Goal: Entertainment & Leisure: Consume media (video, audio)

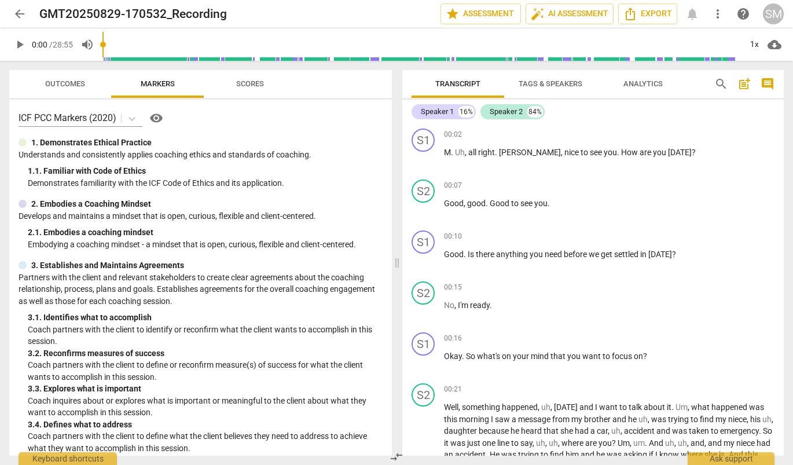
click at [24, 44] on span "play_arrow" at bounding box center [20, 45] width 14 height 14
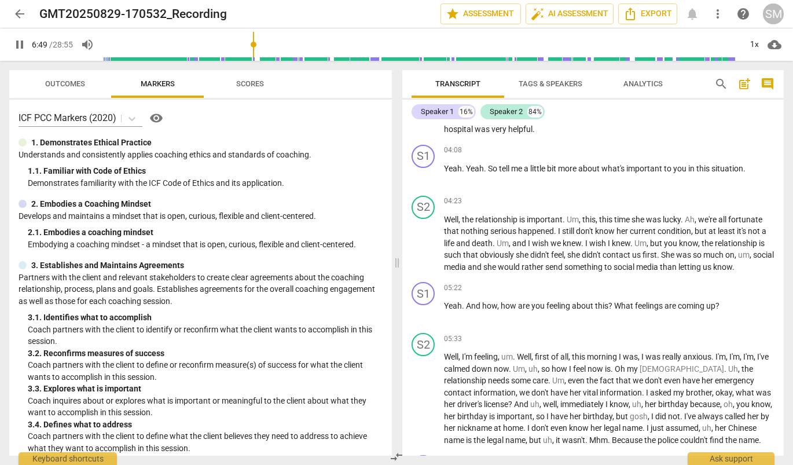
scroll to position [1081, 0]
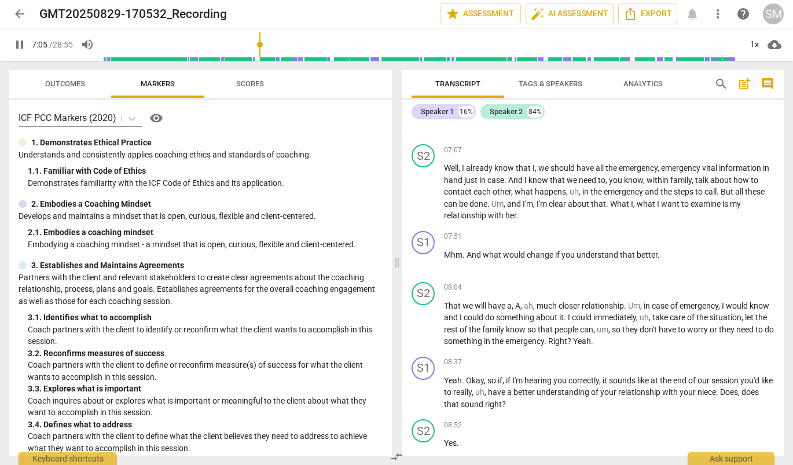
click at [24, 48] on span "pause" at bounding box center [20, 45] width 14 height 14
click at [18, 47] on span "play_arrow" at bounding box center [20, 45] width 14 height 14
click at [19, 46] on span "pause" at bounding box center [20, 45] width 14 height 14
click at [17, 43] on span "play_arrow" at bounding box center [20, 45] width 14 height 14
click at [21, 49] on span "pause" at bounding box center [20, 45] width 14 height 14
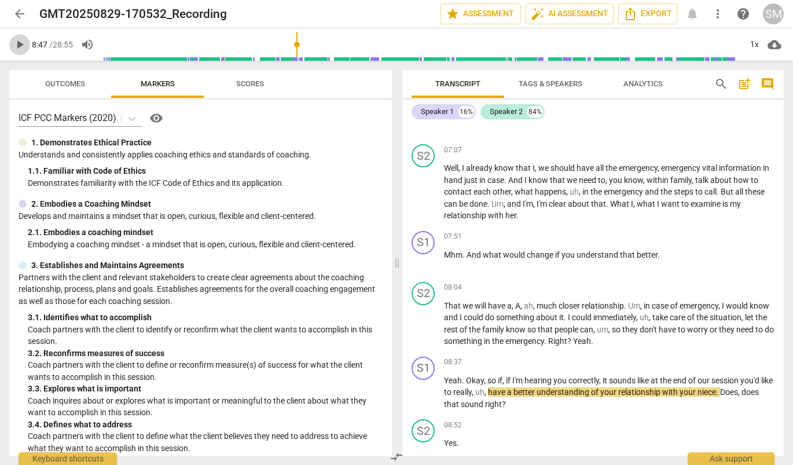
click at [20, 44] on span "play_arrow" at bounding box center [20, 45] width 14 height 14
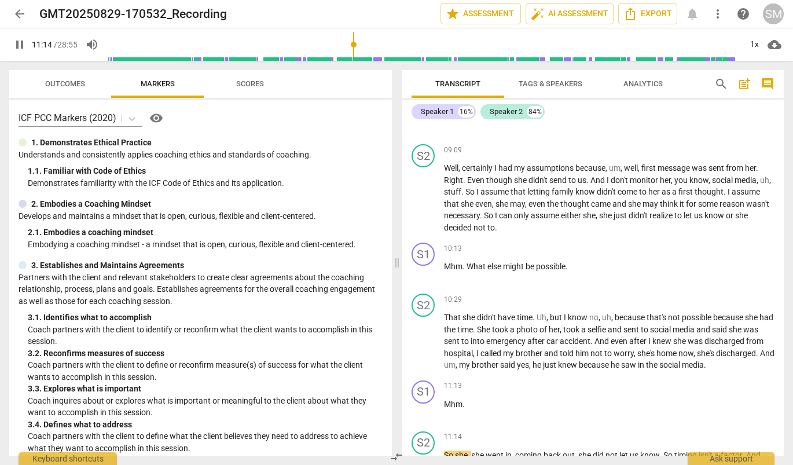
scroll to position [1795, 0]
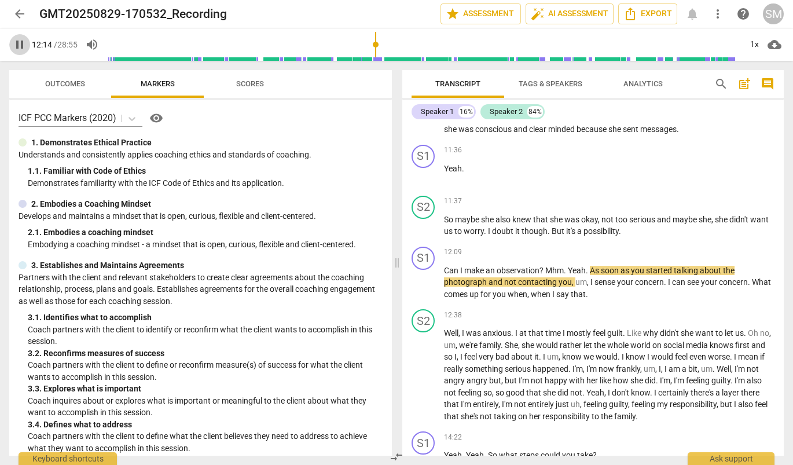
click at [18, 49] on span "pause" at bounding box center [20, 45] width 14 height 14
click at [19, 45] on span "play_arrow" at bounding box center [20, 45] width 14 height 14
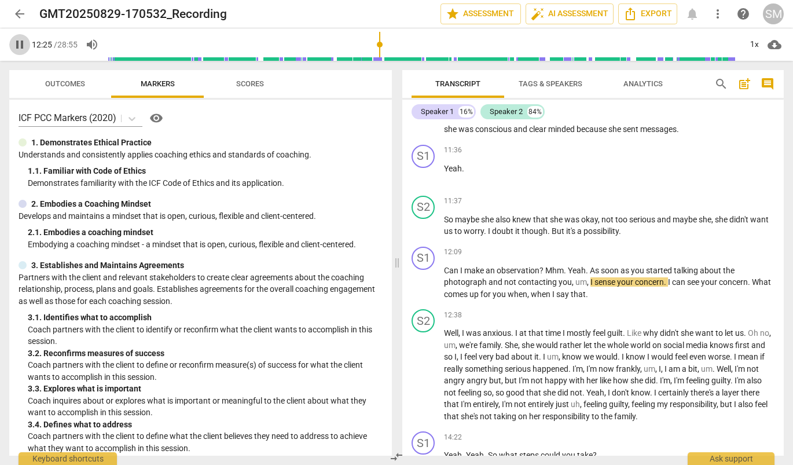
click at [19, 46] on span "pause" at bounding box center [20, 45] width 14 height 14
click at [21, 45] on span "play_arrow" at bounding box center [20, 45] width 14 height 14
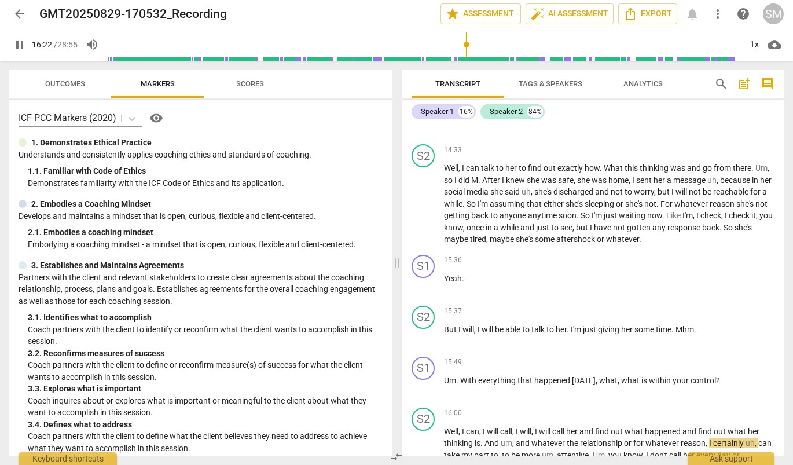
scroll to position [2470, 0]
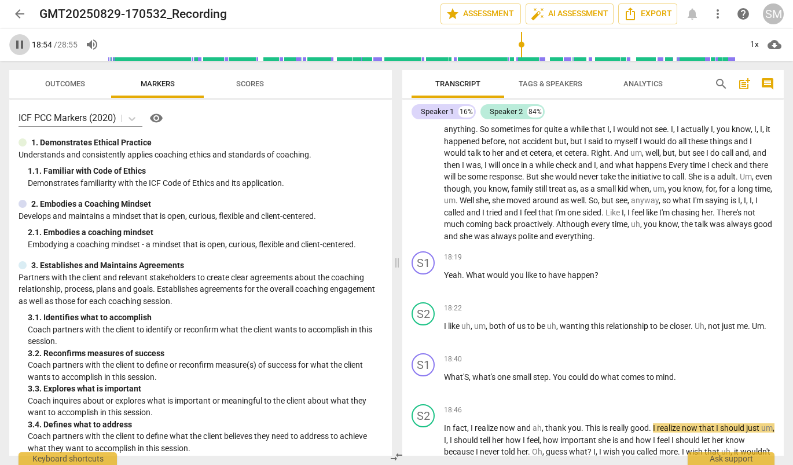
click at [19, 45] on span "pause" at bounding box center [20, 45] width 14 height 14
click at [21, 42] on span "play_arrow" at bounding box center [20, 45] width 14 height 14
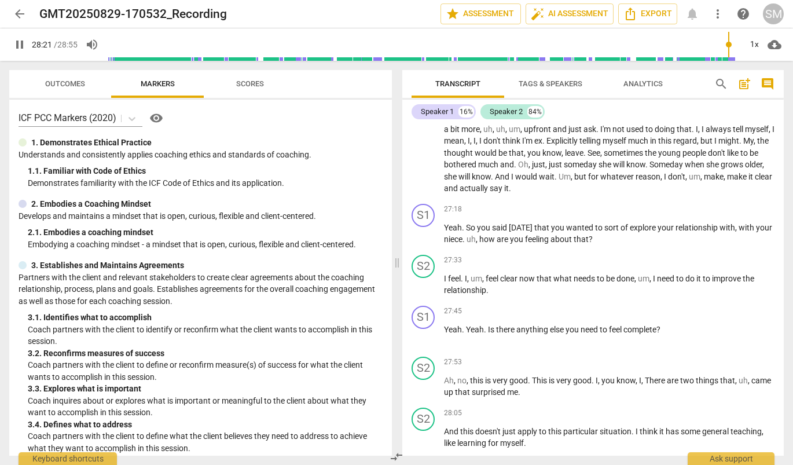
scroll to position [3956, 0]
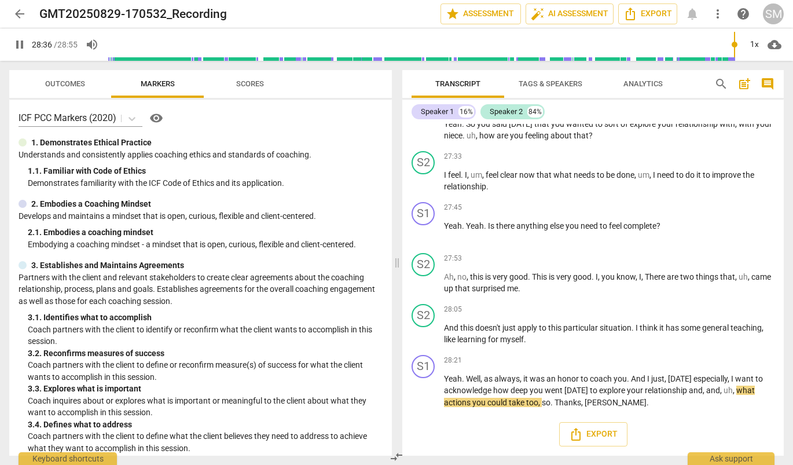
click at [21, 42] on span "pause" at bounding box center [20, 45] width 14 height 14
click at [20, 45] on span "play_arrow" at bounding box center [20, 45] width 14 height 14
type input "1735"
